Goal: Task Accomplishment & Management: Complete application form

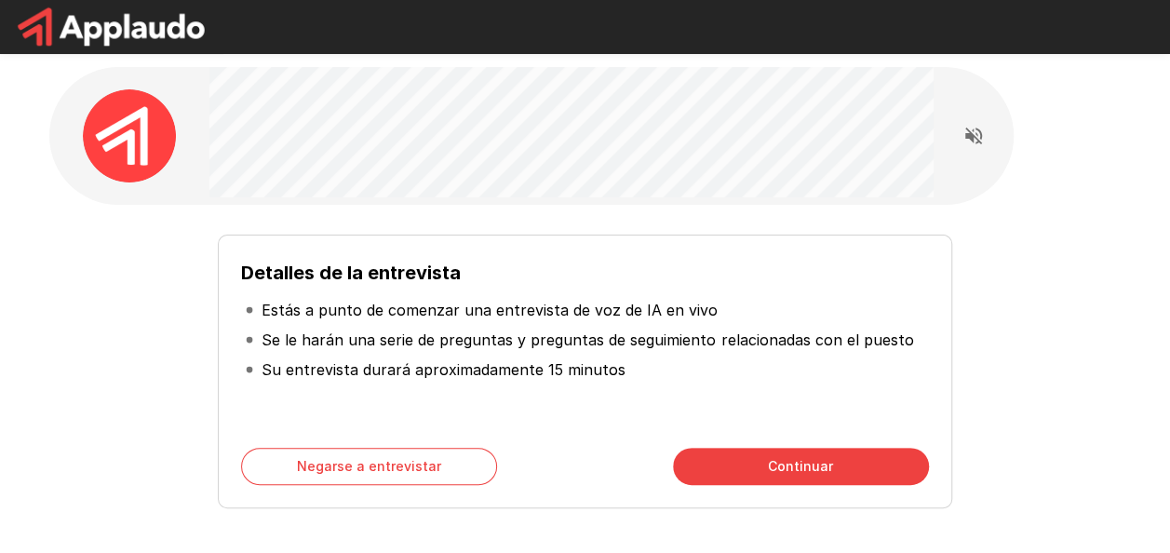
click at [805, 471] on button "Continuar" at bounding box center [801, 466] width 256 height 37
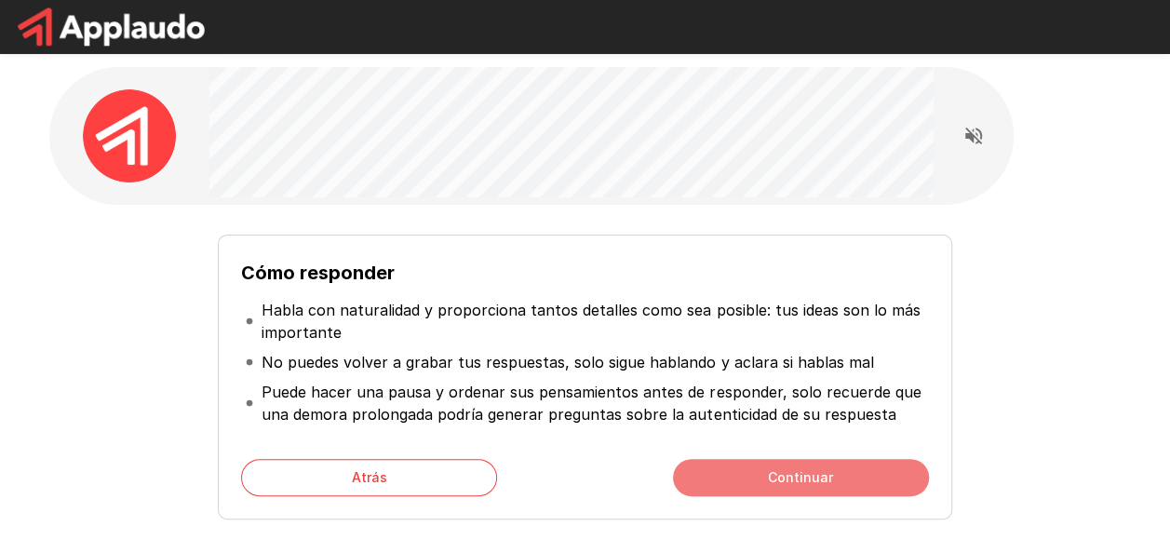
click at [796, 479] on button "Continuar" at bounding box center [801, 477] width 256 height 37
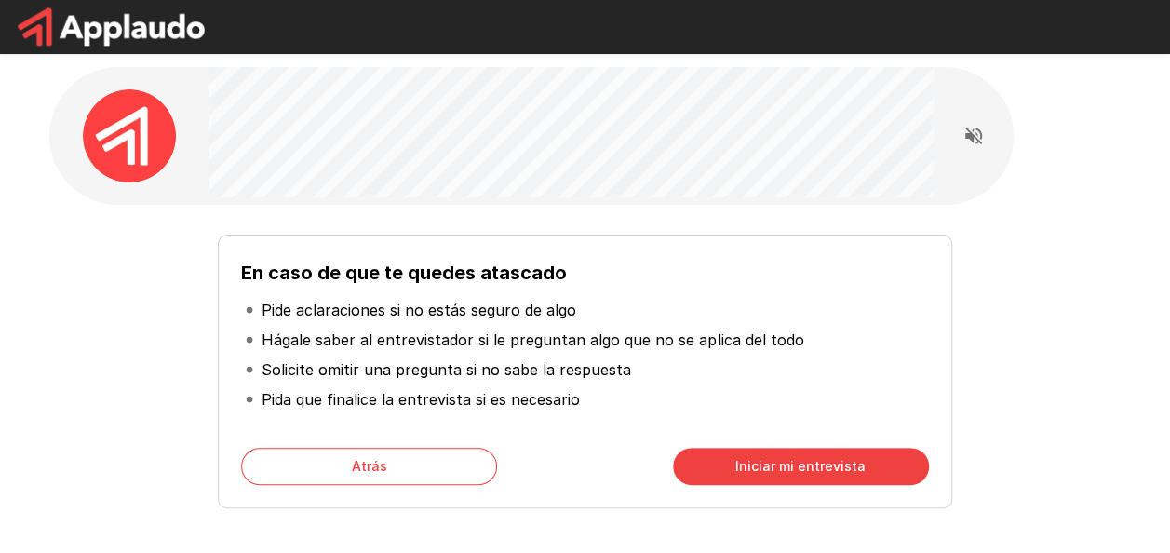
click at [842, 463] on button "Iniciar mi entrevista" at bounding box center [801, 466] width 256 height 37
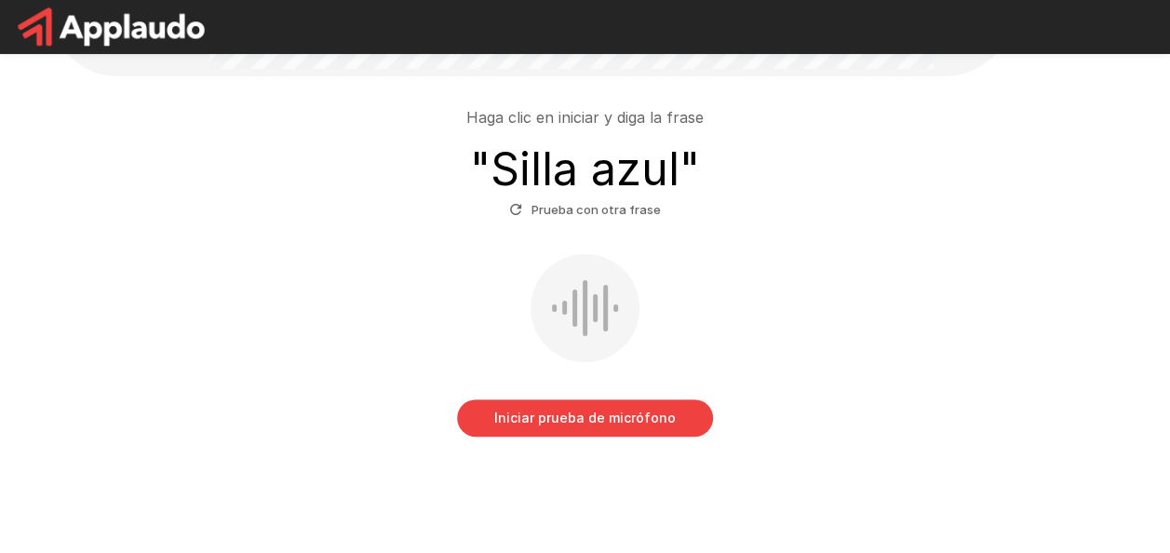
scroll to position [168, 0]
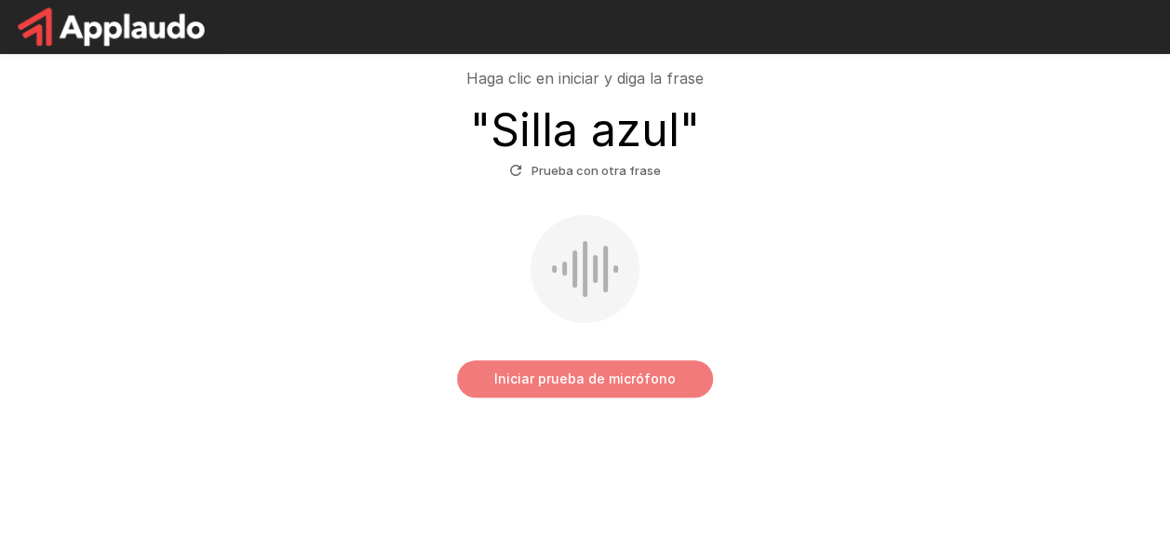
click at [621, 372] on button "Iniciar prueba de micrófono" at bounding box center [585, 378] width 256 height 37
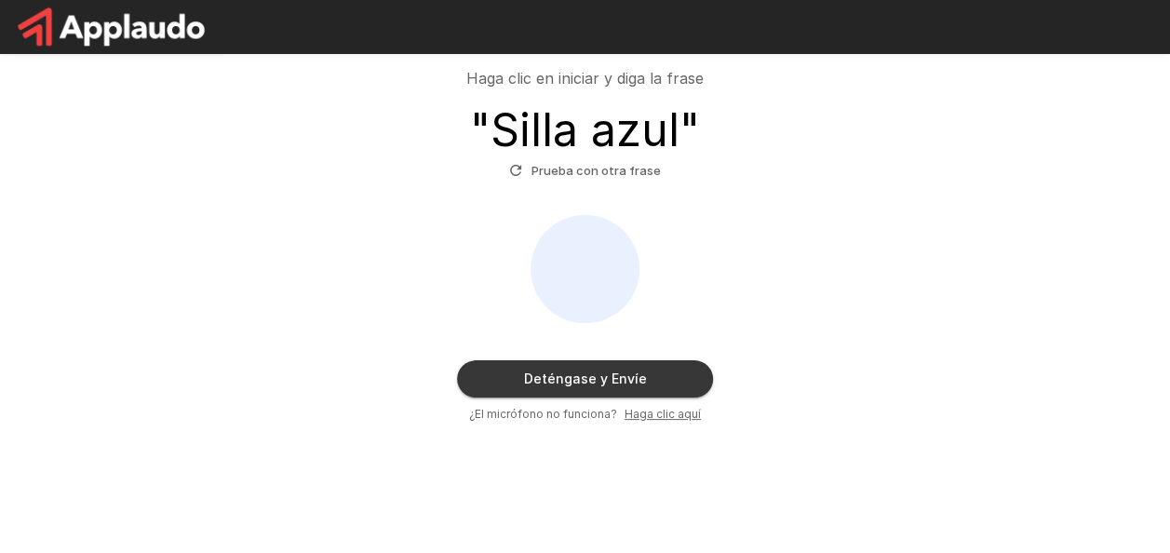
click at [579, 376] on button "Deténgase y Envíe" at bounding box center [585, 378] width 256 height 37
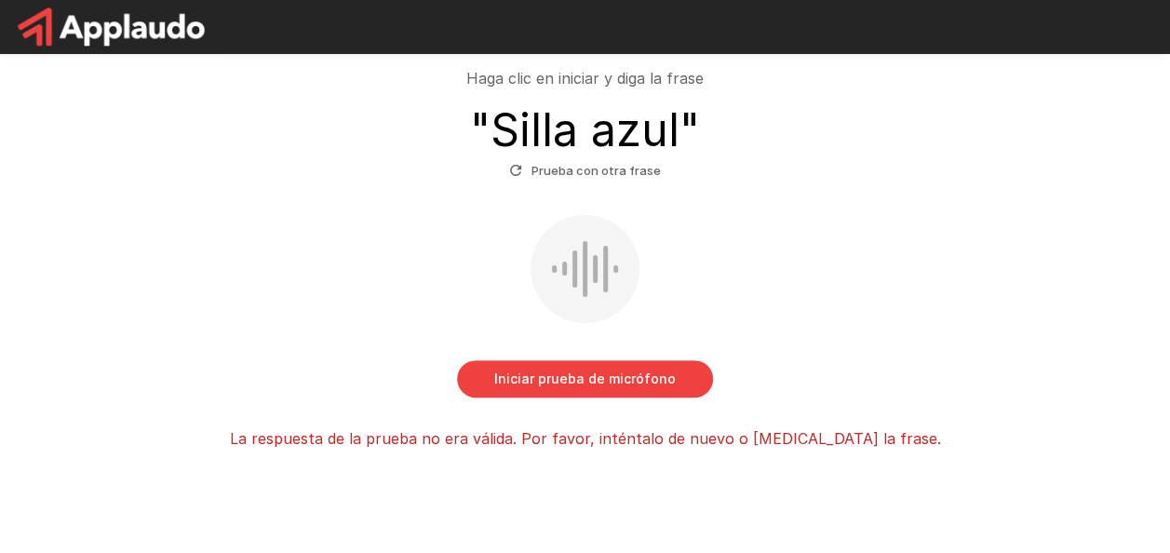
click at [575, 374] on button "Iniciar prueba de micrófono" at bounding box center [585, 378] width 256 height 37
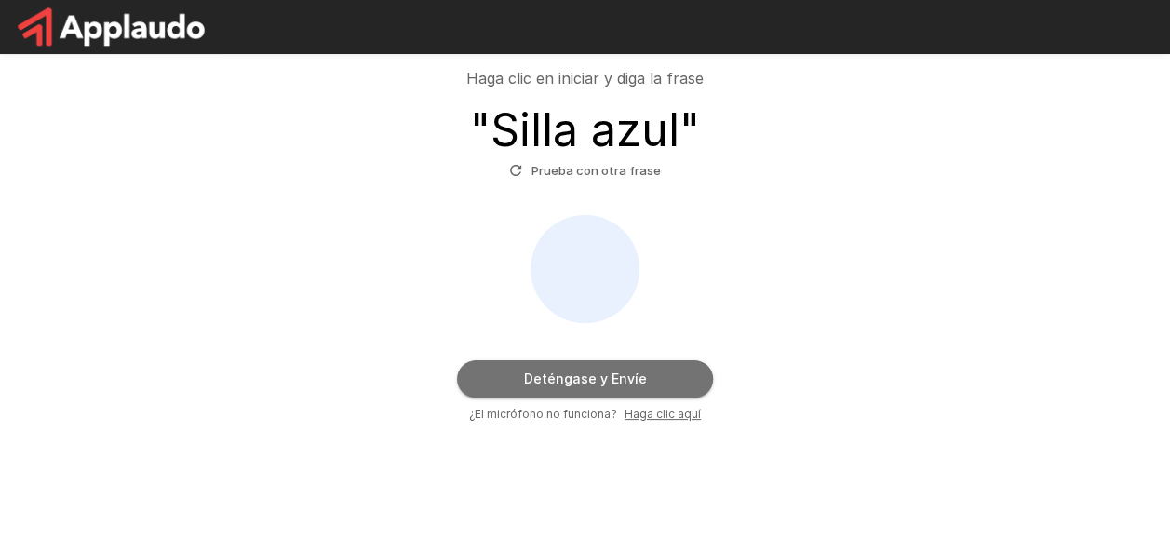
click at [557, 378] on button "Deténgase y Envíe" at bounding box center [585, 378] width 256 height 37
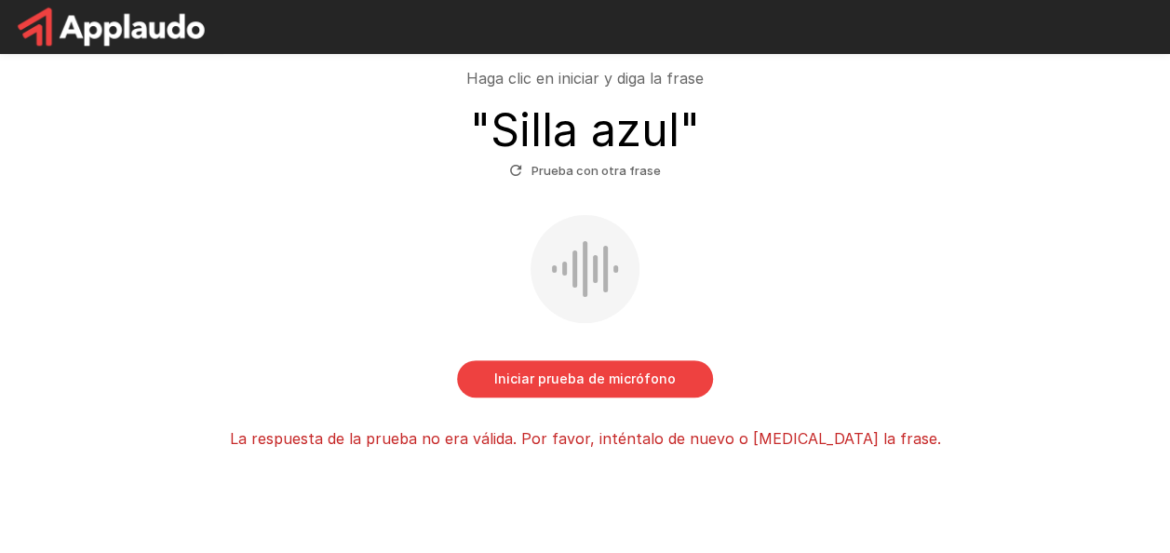
scroll to position [0, 0]
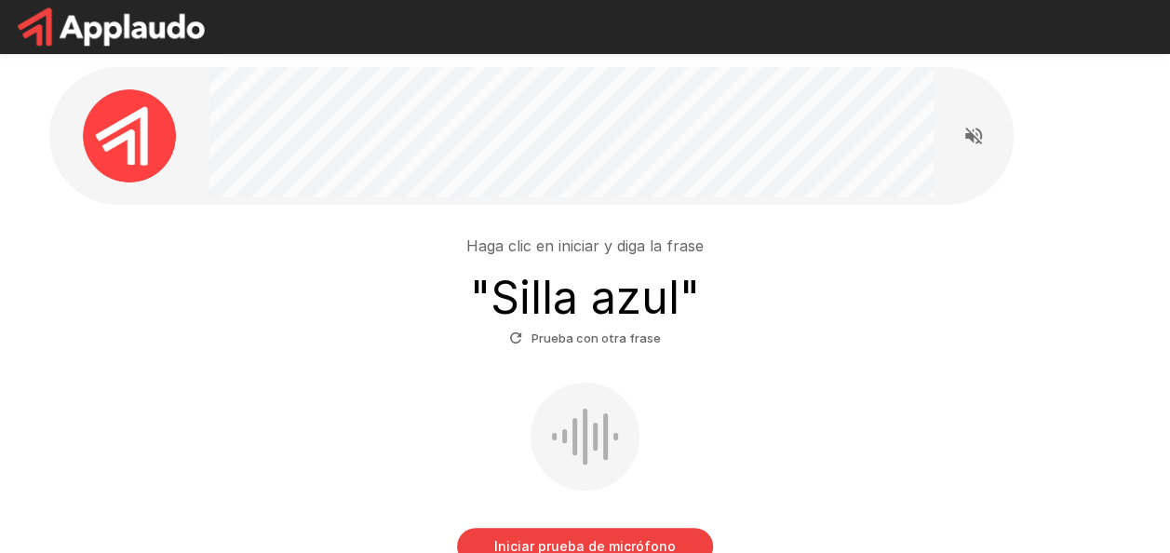
click at [602, 334] on font "Prueba con otra frase" at bounding box center [596, 338] width 129 height 21
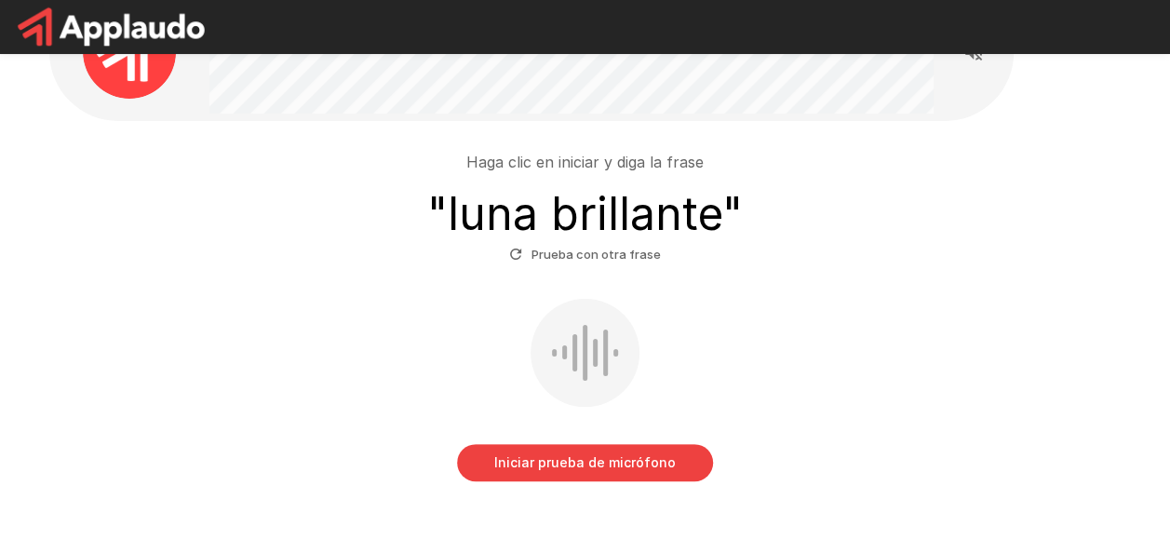
scroll to position [168, 0]
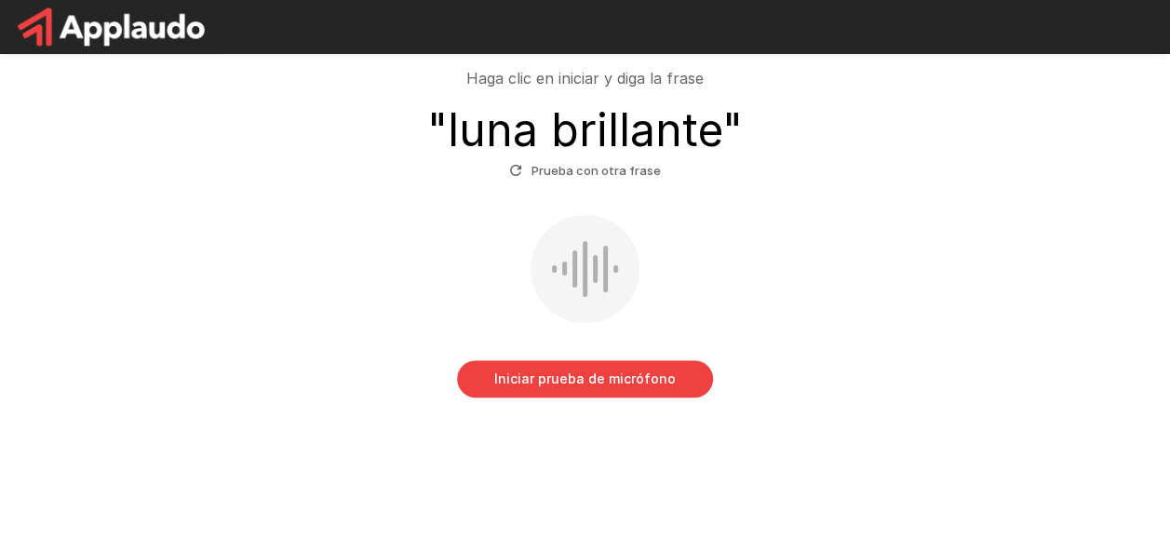
click at [556, 385] on button "Iniciar prueba de micrófono" at bounding box center [585, 378] width 256 height 37
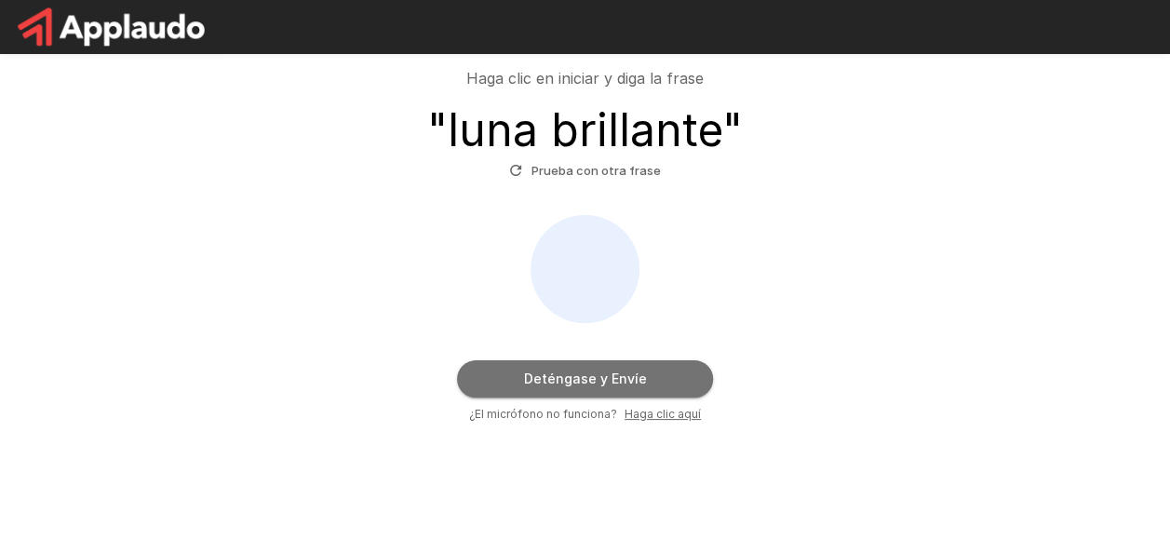
click at [606, 380] on button "Deténgase y Envíe" at bounding box center [585, 378] width 256 height 37
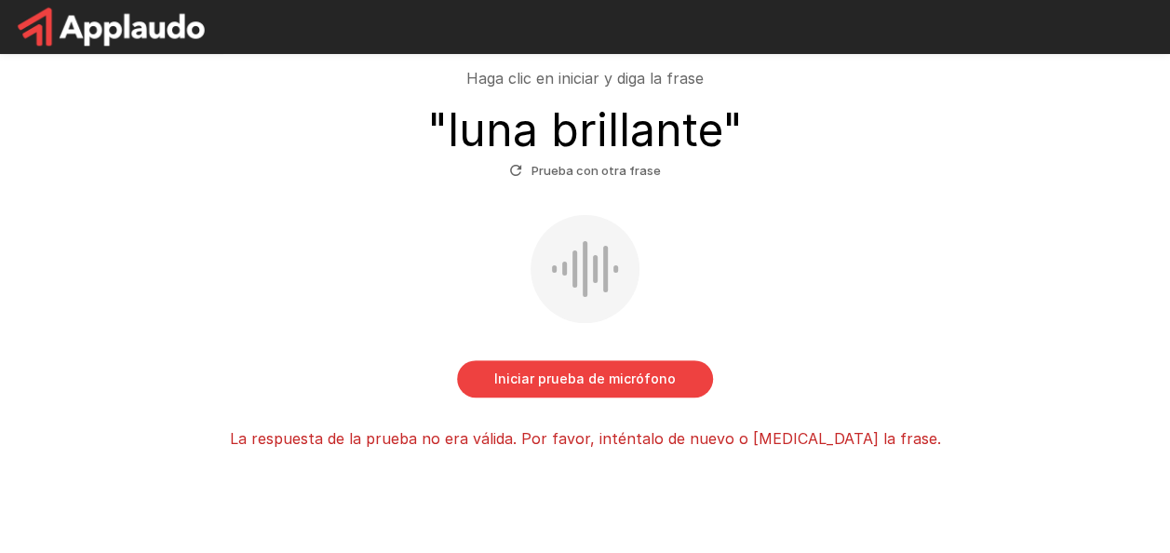
click at [591, 374] on button "Iniciar prueba de micrófono" at bounding box center [585, 378] width 256 height 37
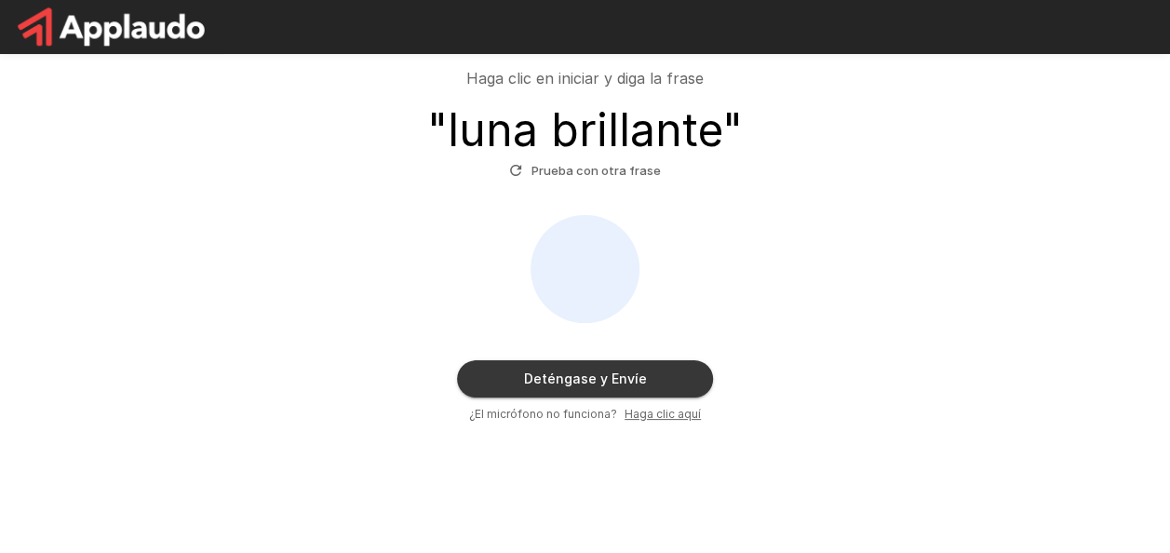
click at [564, 378] on button "Deténgase y Envíe" at bounding box center [585, 378] width 256 height 37
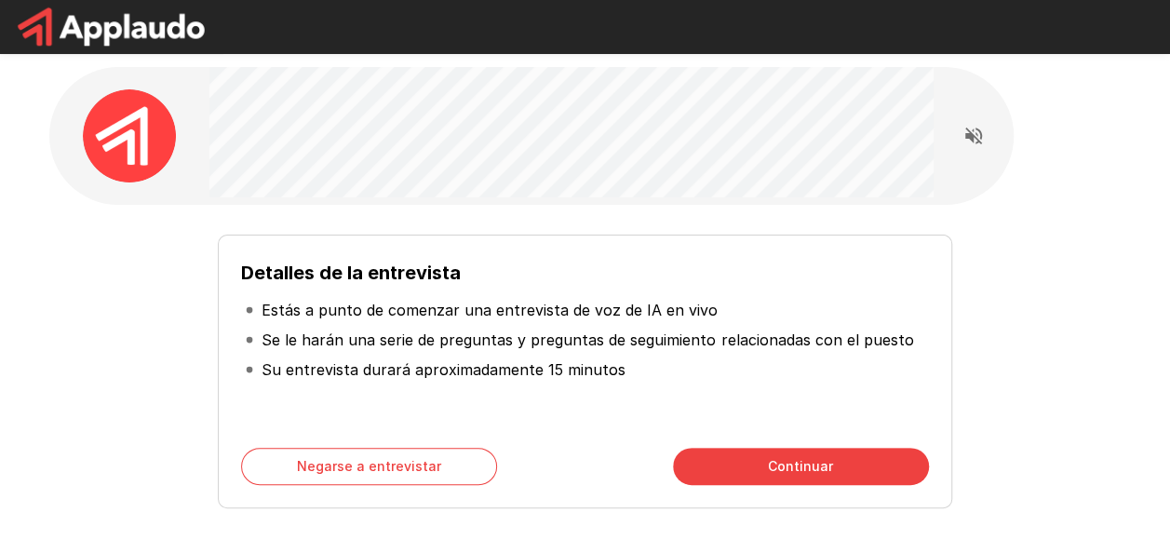
click at [790, 457] on button "Continuar" at bounding box center [801, 466] width 256 height 37
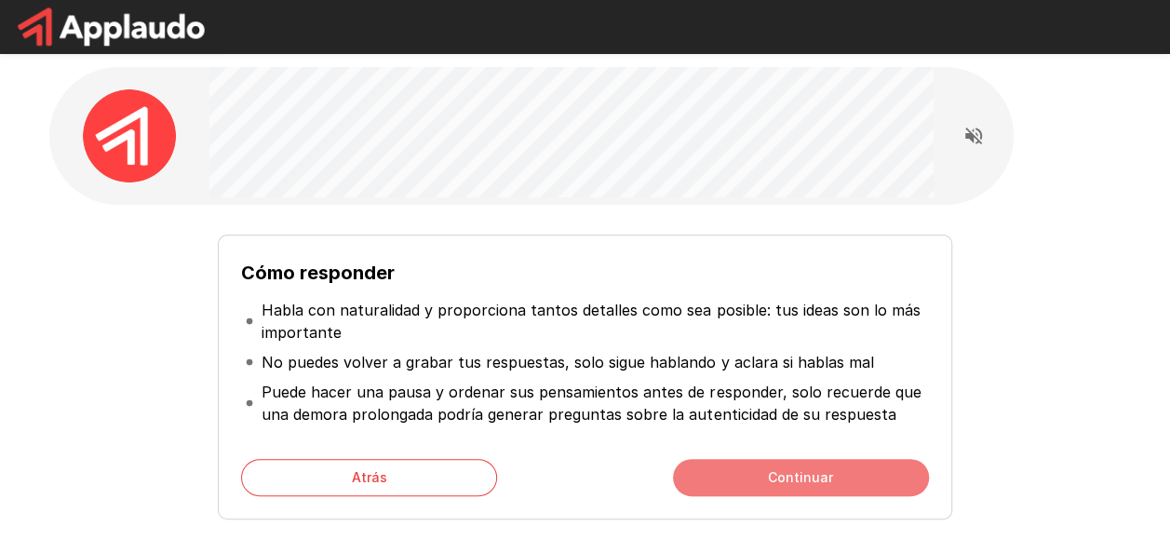
click at [792, 479] on button "Continuar" at bounding box center [801, 477] width 256 height 37
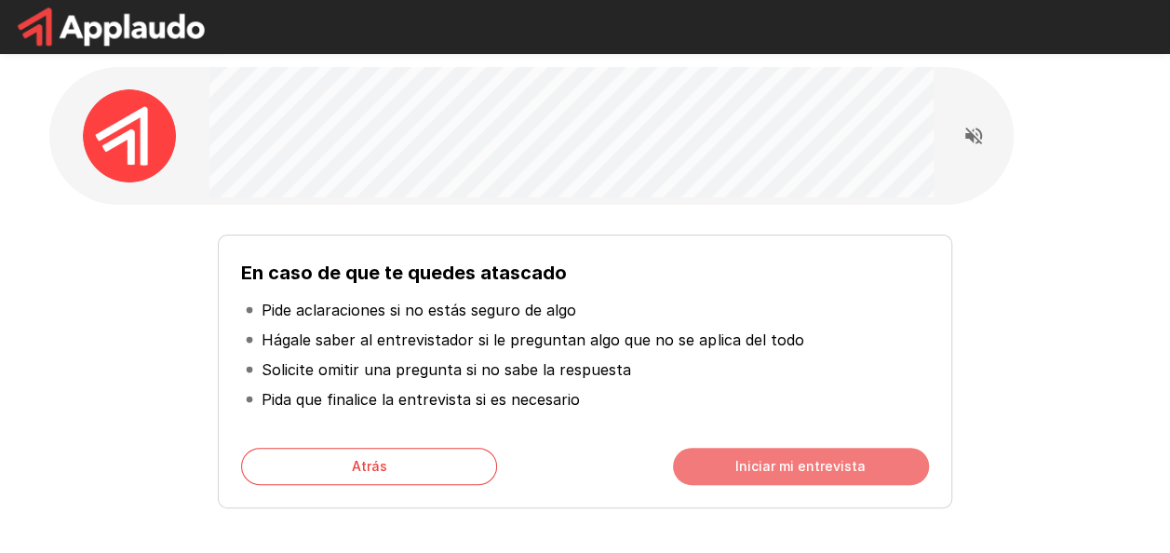
click at [798, 481] on button "Iniciar mi entrevista" at bounding box center [801, 466] width 256 height 37
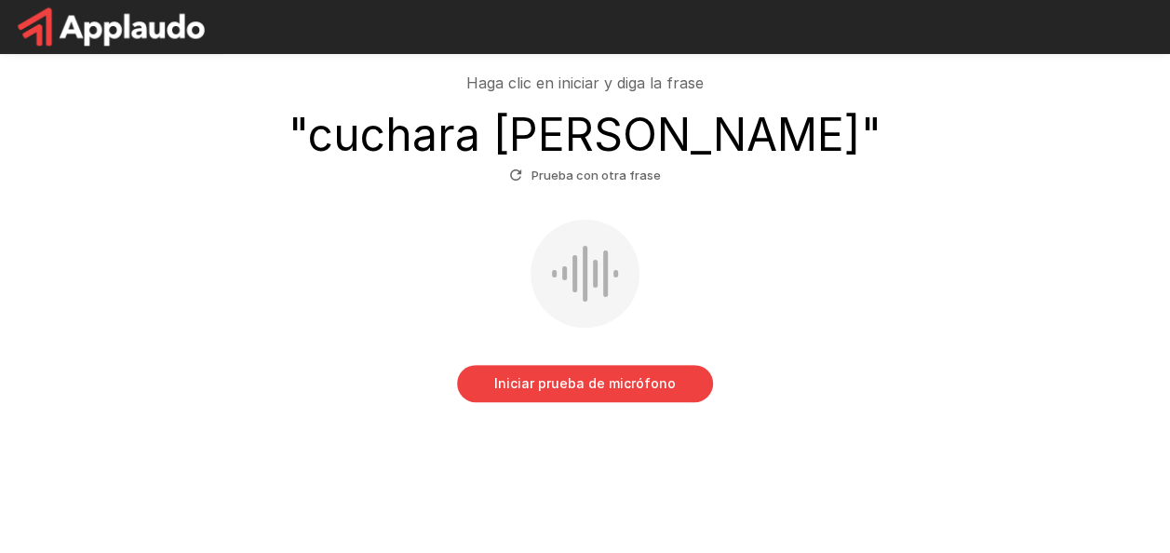
scroll to position [168, 0]
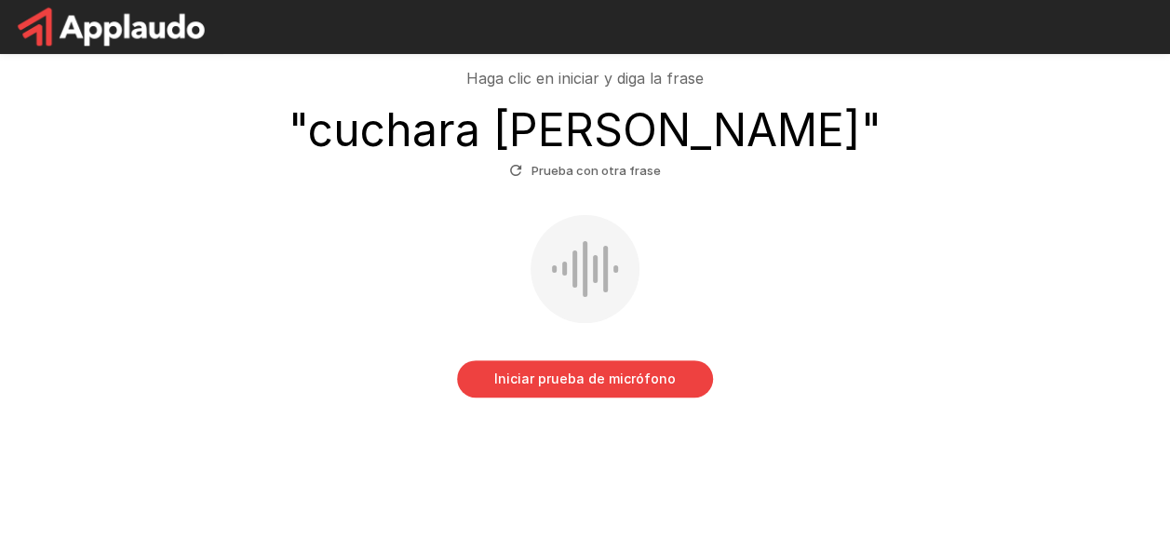
click at [603, 382] on button "Iniciar prueba de micrófono" at bounding box center [585, 378] width 256 height 37
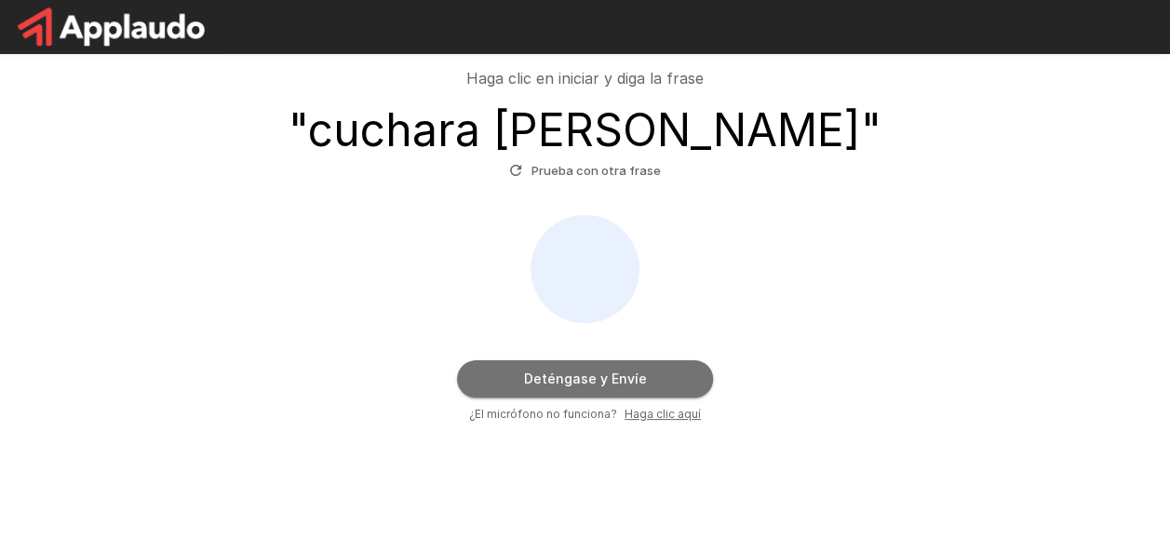
click at [637, 379] on button "Deténgase y Envíe" at bounding box center [585, 378] width 256 height 37
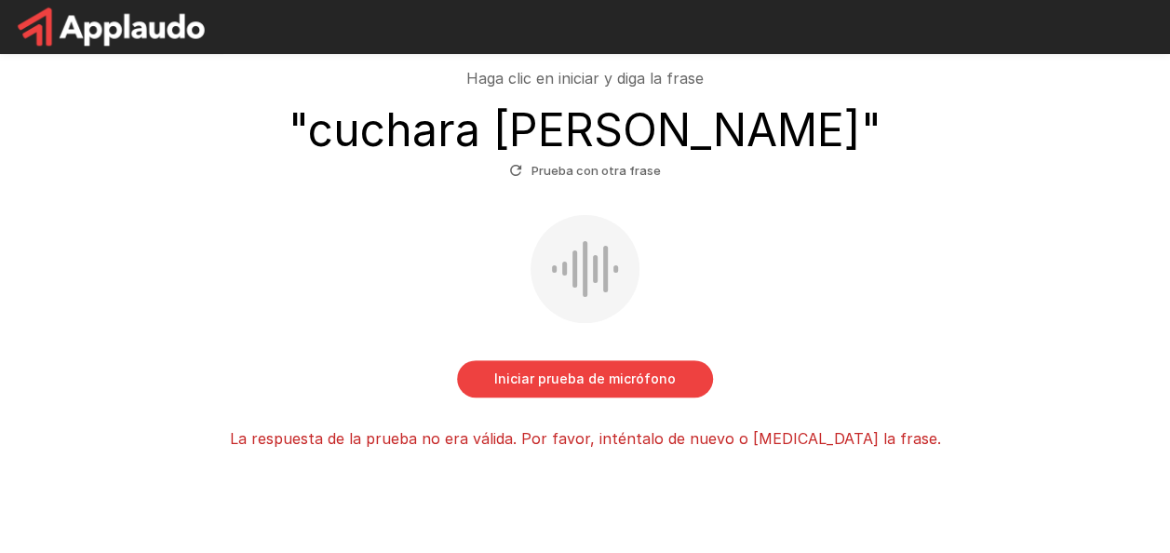
scroll to position [220, 0]
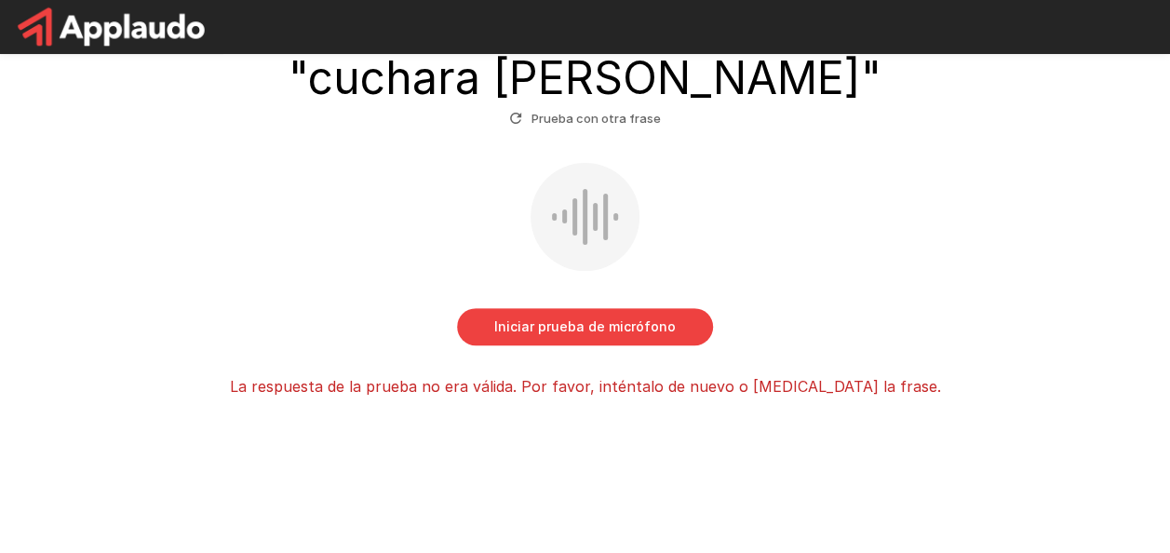
click at [587, 337] on button "Iniciar prueba de micrófono" at bounding box center [585, 326] width 256 height 37
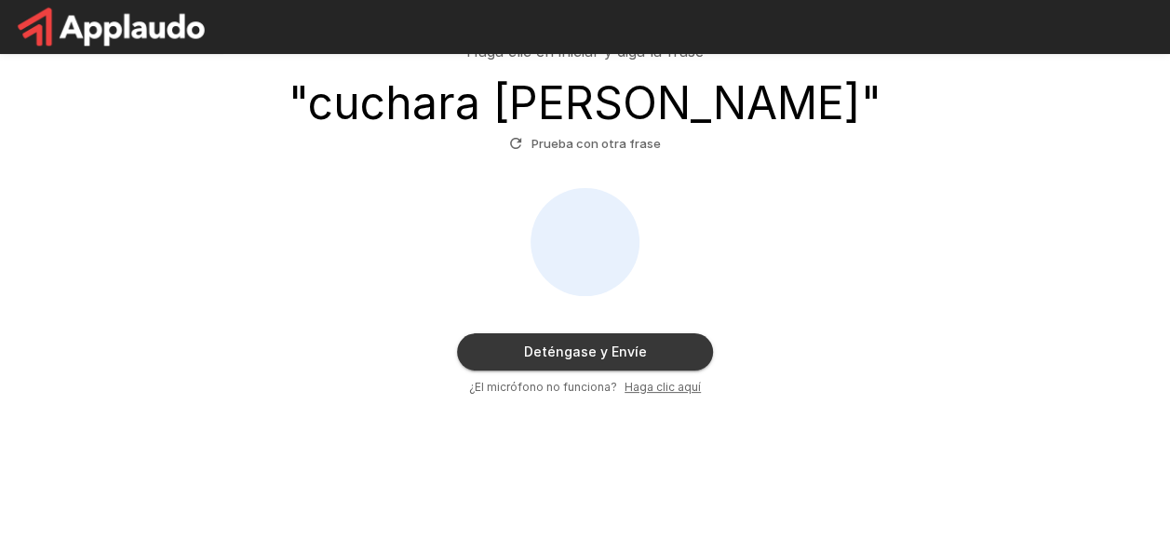
scroll to position [194, 0]
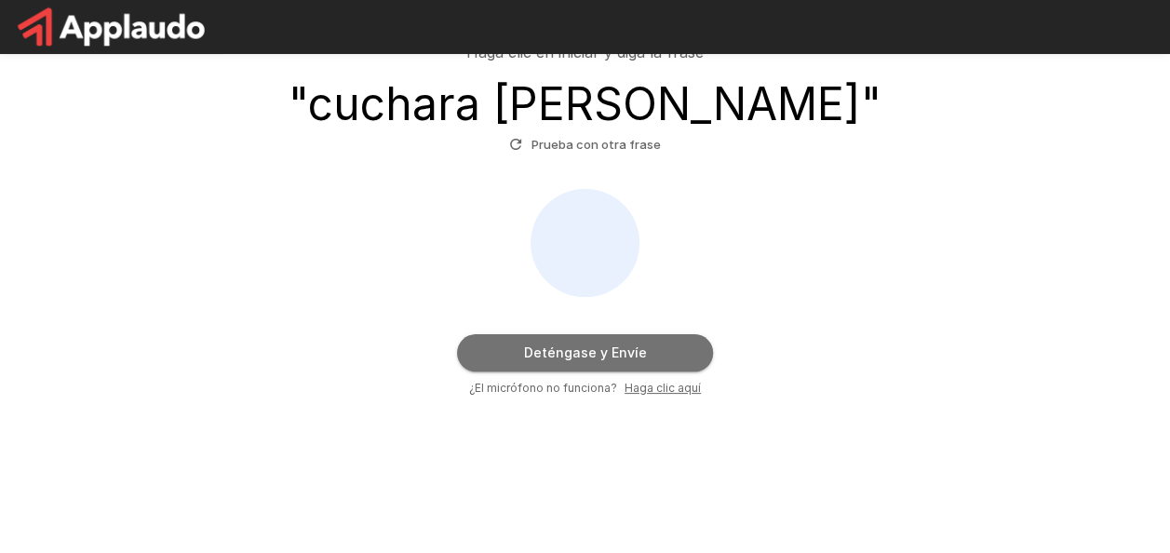
click at [639, 348] on button "Deténgase y Envíe" at bounding box center [585, 352] width 256 height 37
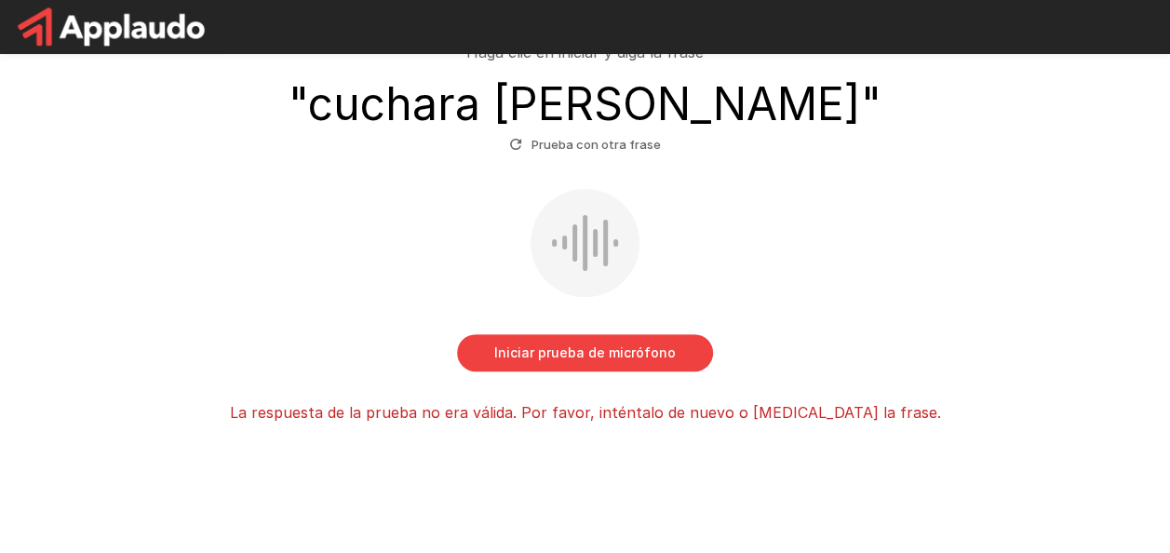
scroll to position [0, 0]
